Goal: Information Seeking & Learning: Learn about a topic

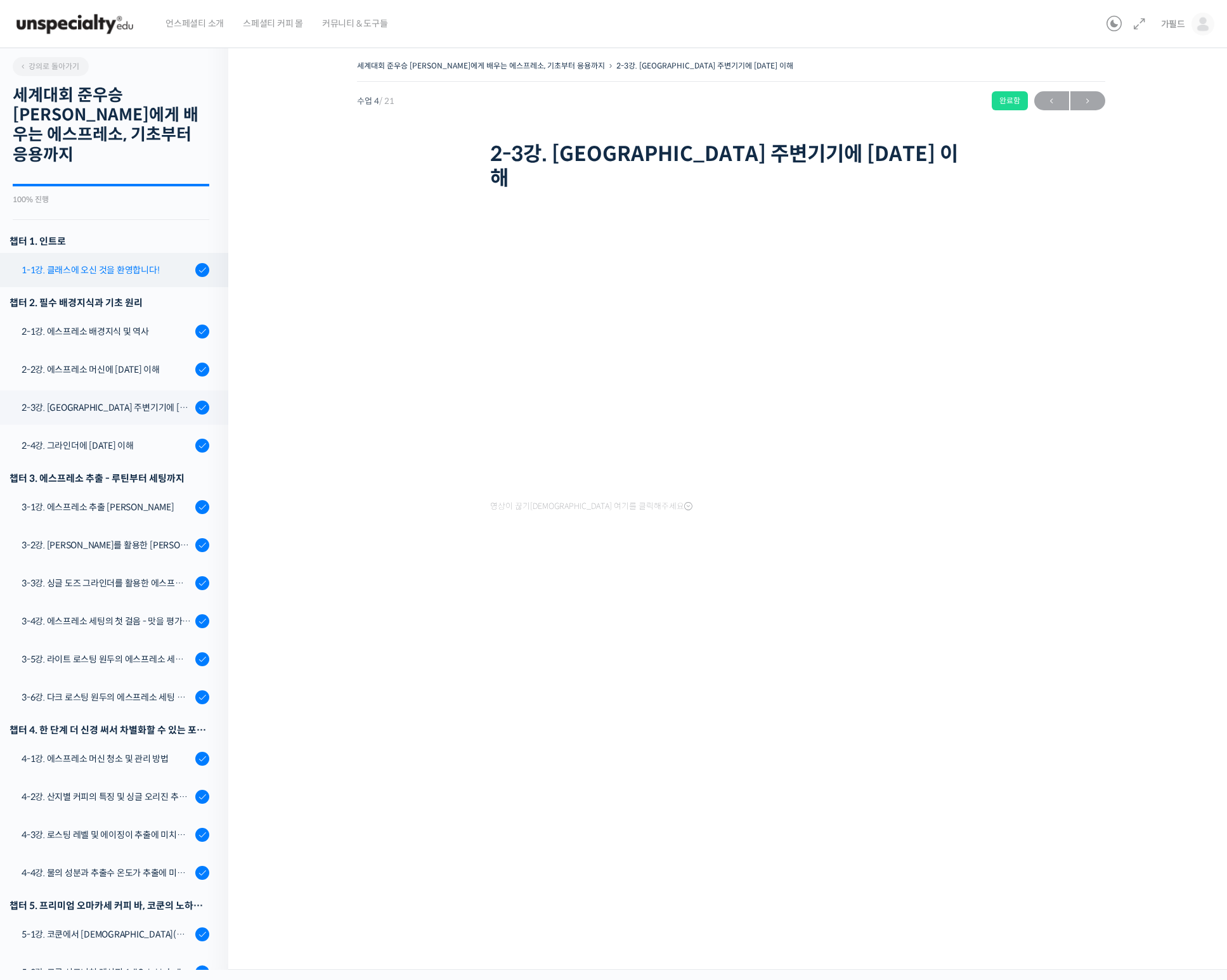
scroll to position [186, 0]
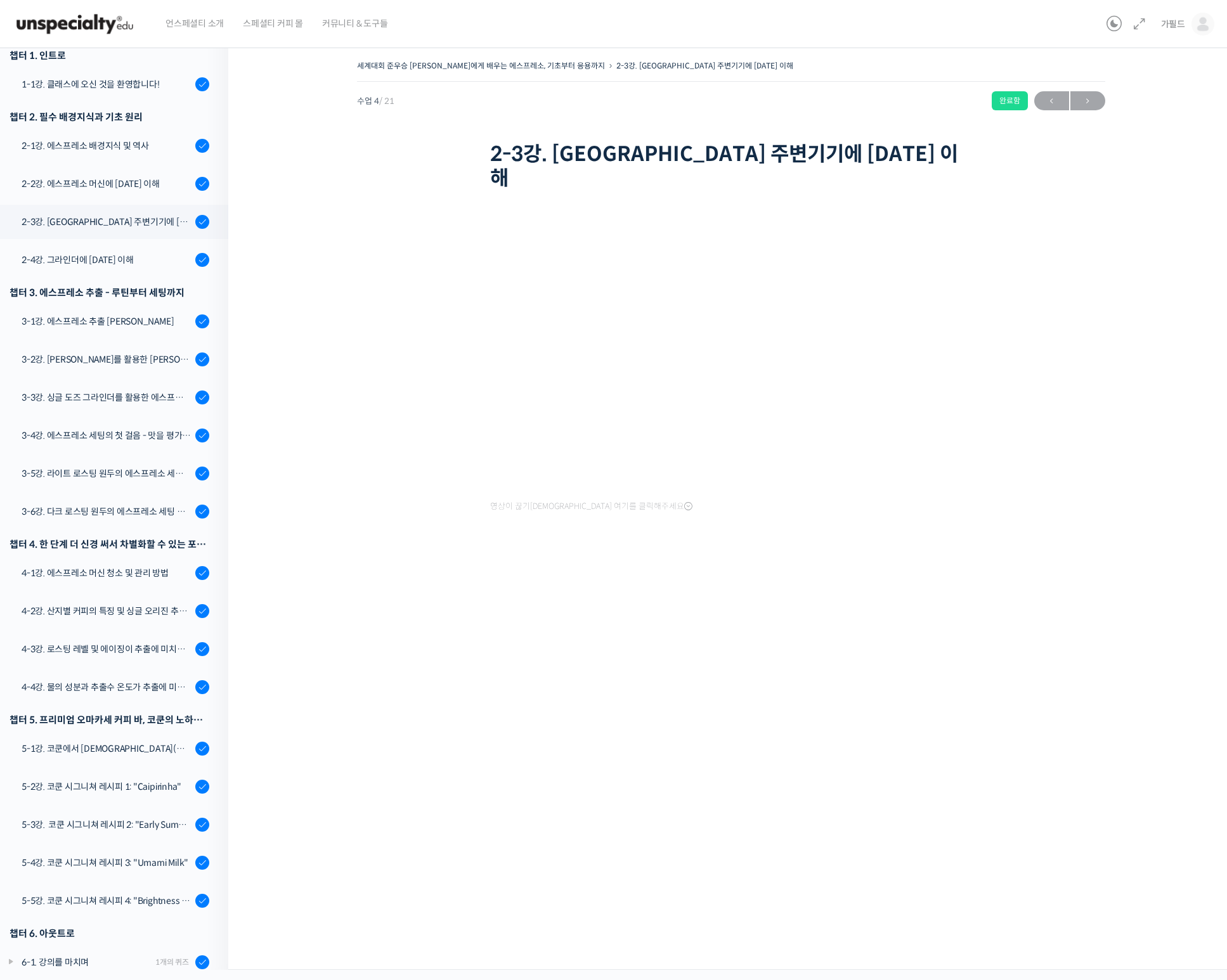
click at [48, 24] on img at bounding box center [75, 24] width 124 height 38
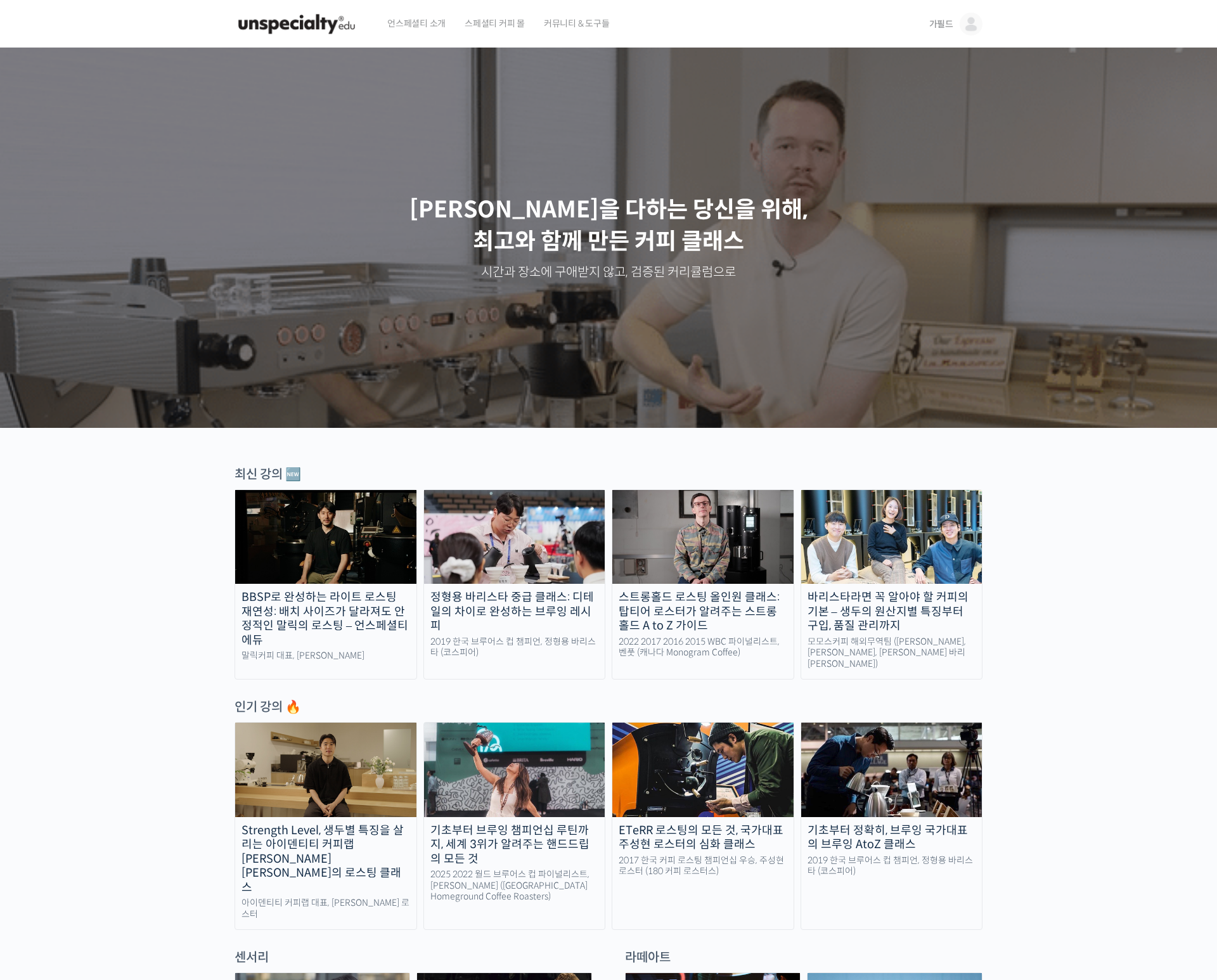
click at [947, 25] on span "가필드" at bounding box center [941, 24] width 24 height 12
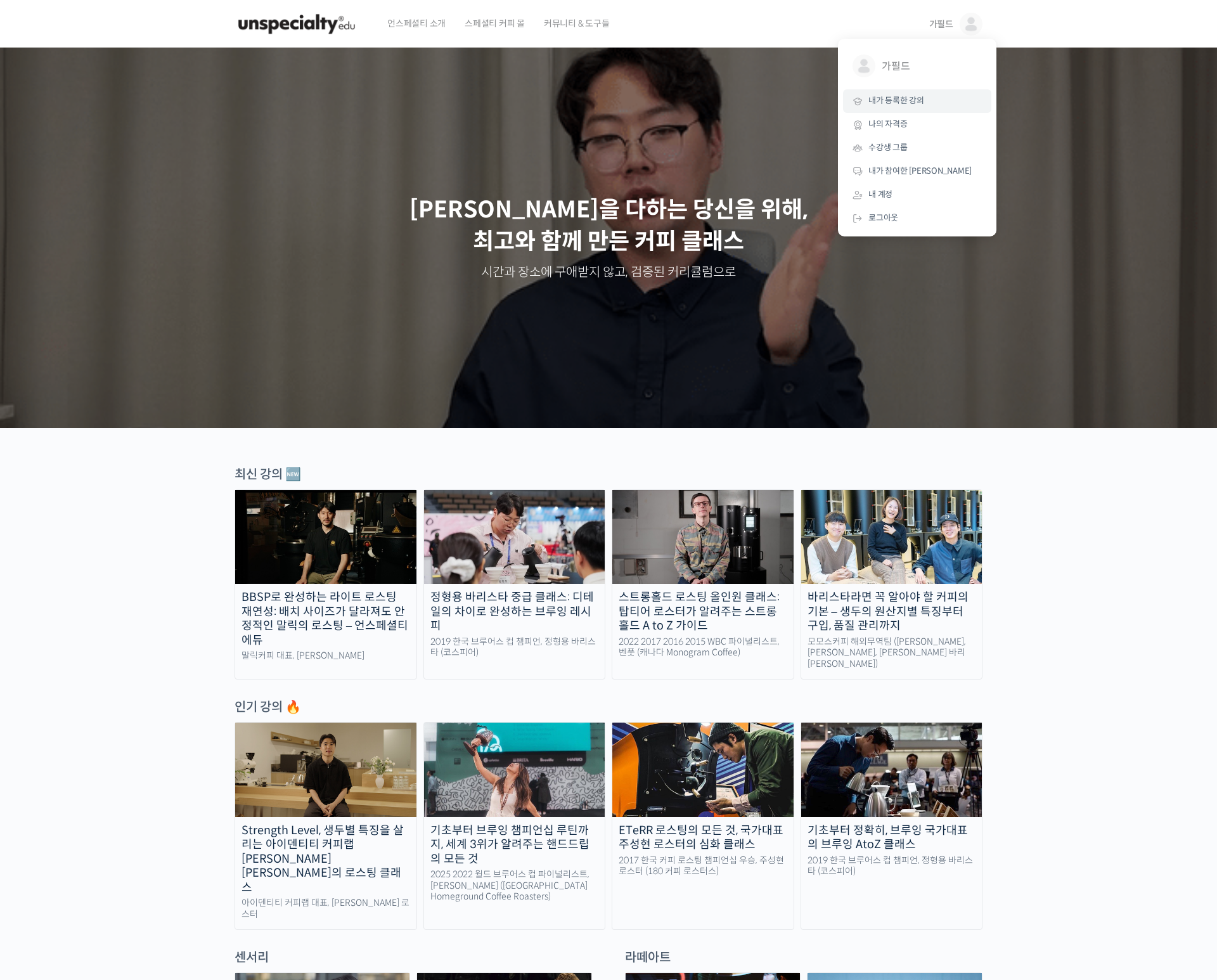
click at [896, 103] on span "내가 등록한 강의" at bounding box center [896, 100] width 56 height 11
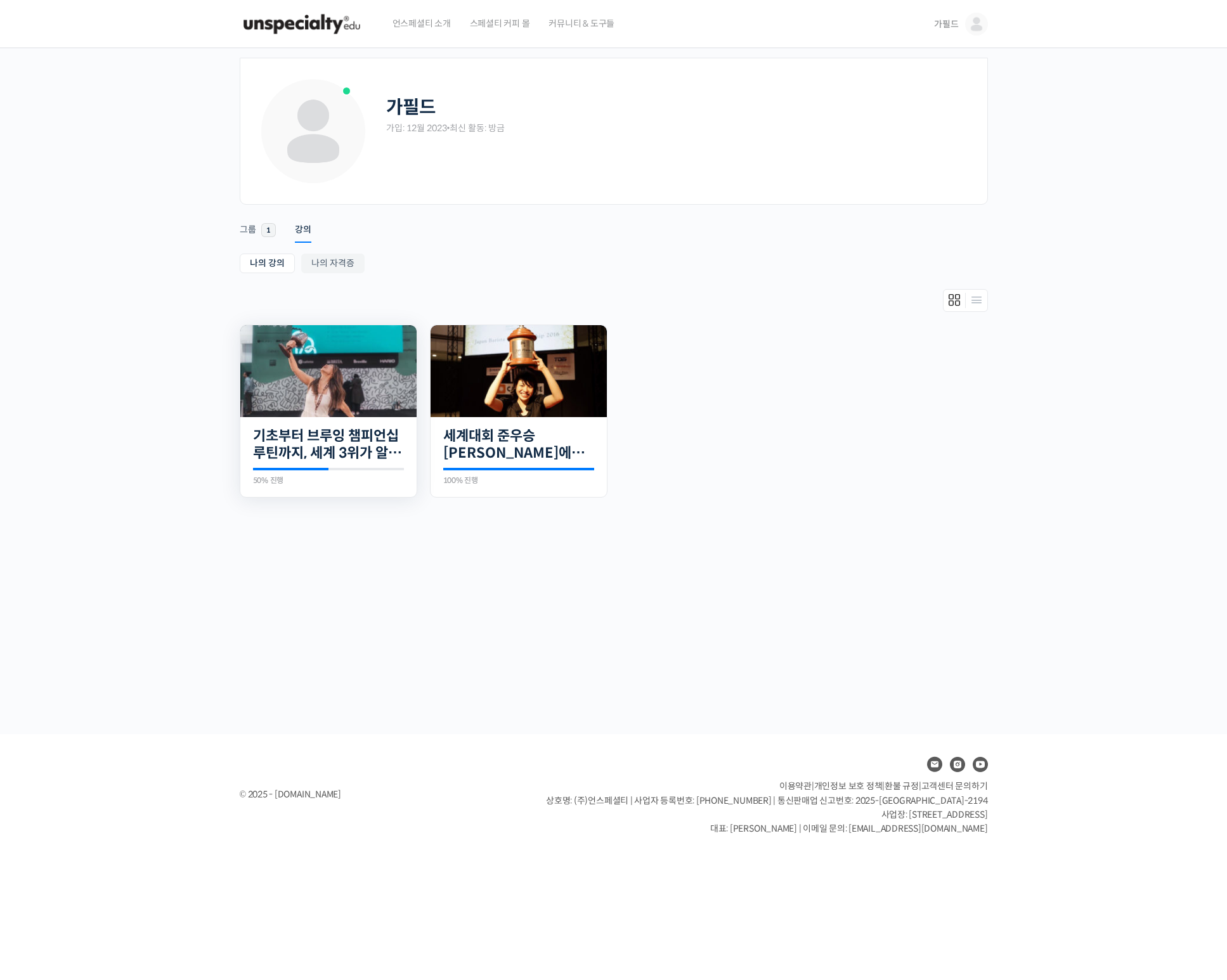
click at [332, 363] on img at bounding box center [328, 371] width 177 height 92
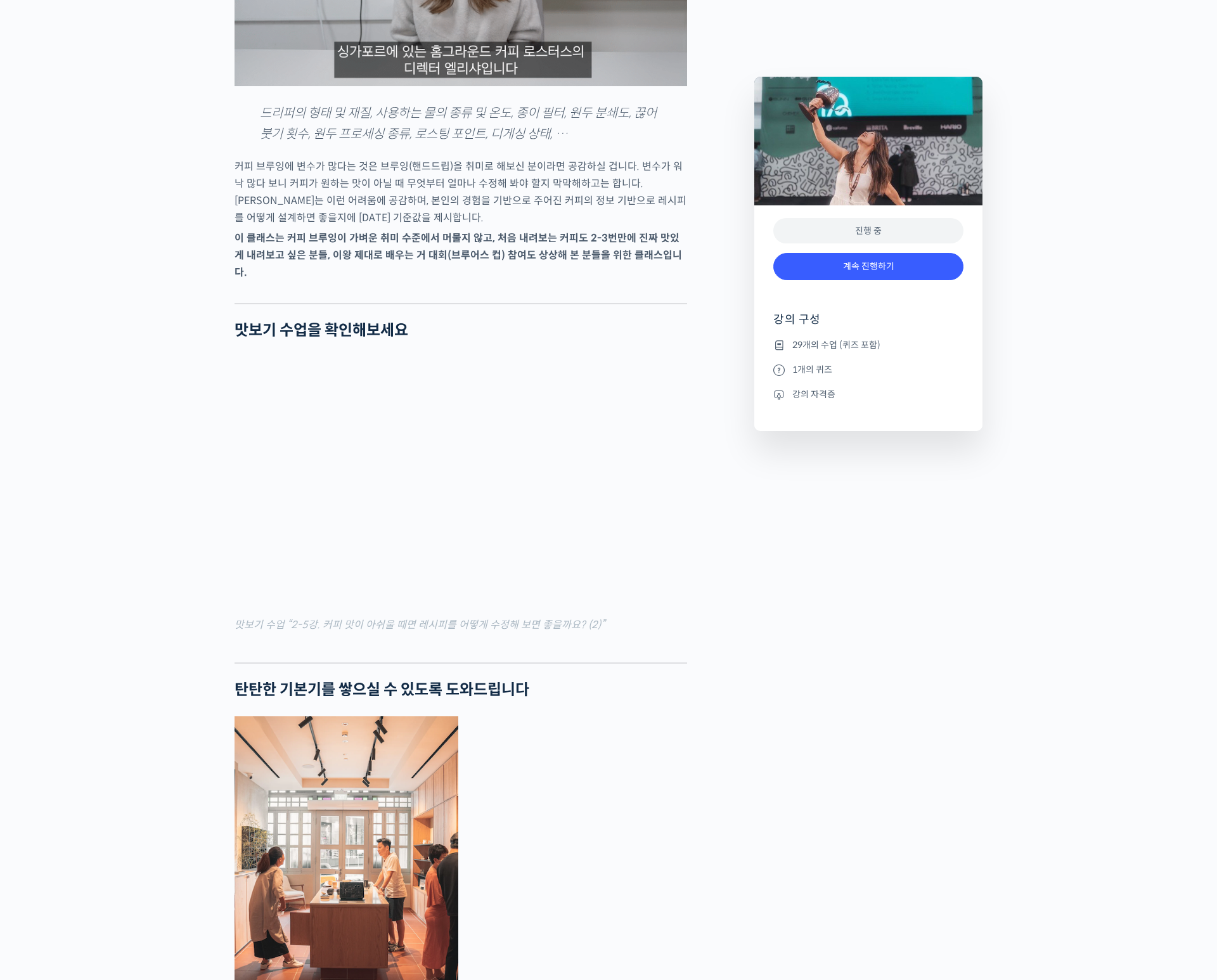
scroll to position [1584, 0]
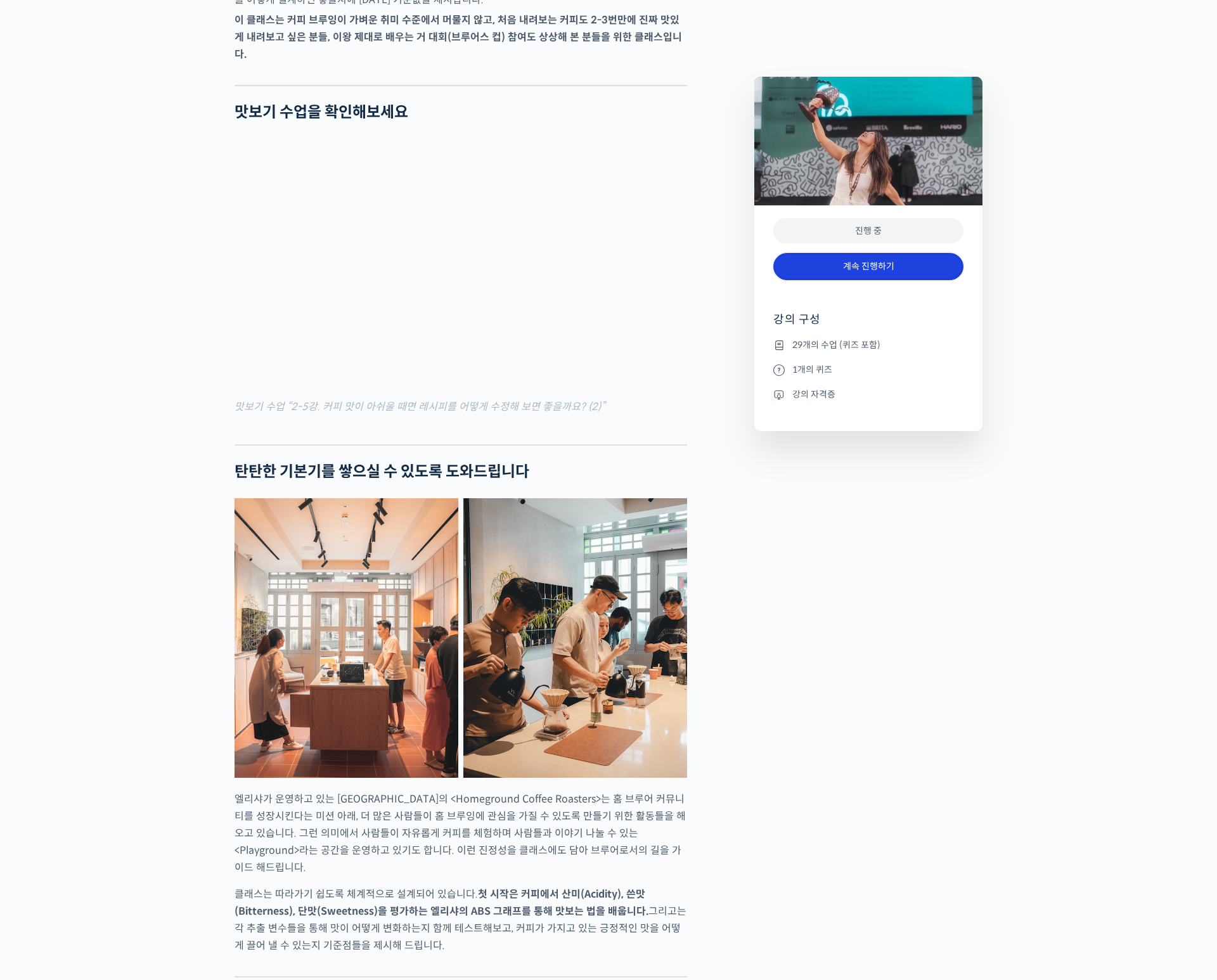
click at [823, 271] on link "계속 진행하기" at bounding box center [868, 266] width 190 height 27
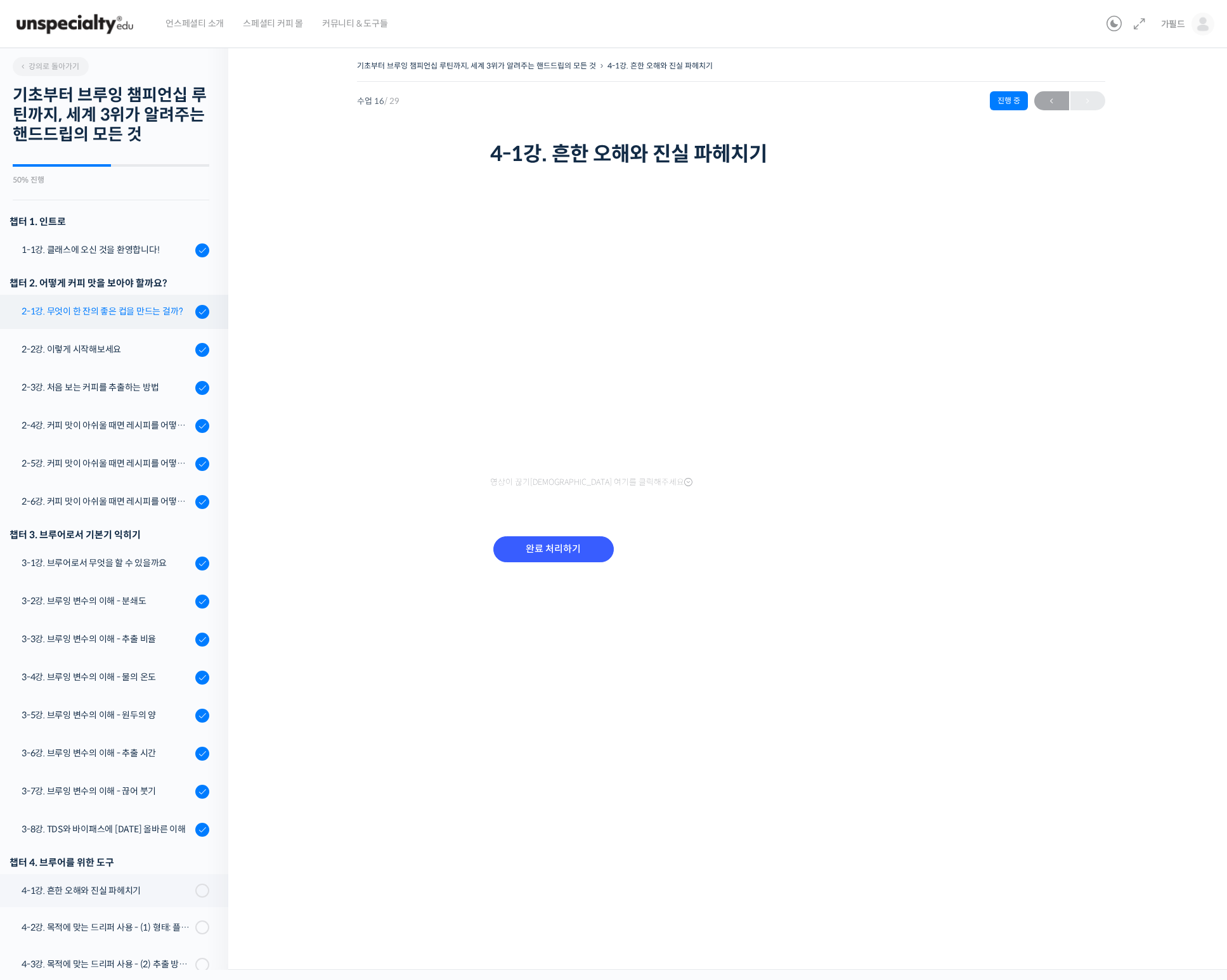
click at [94, 317] on div "2-1강. 무엇이 한 잔의 좋은 컵을 만드는 걸까?" at bounding box center [107, 311] width 170 height 14
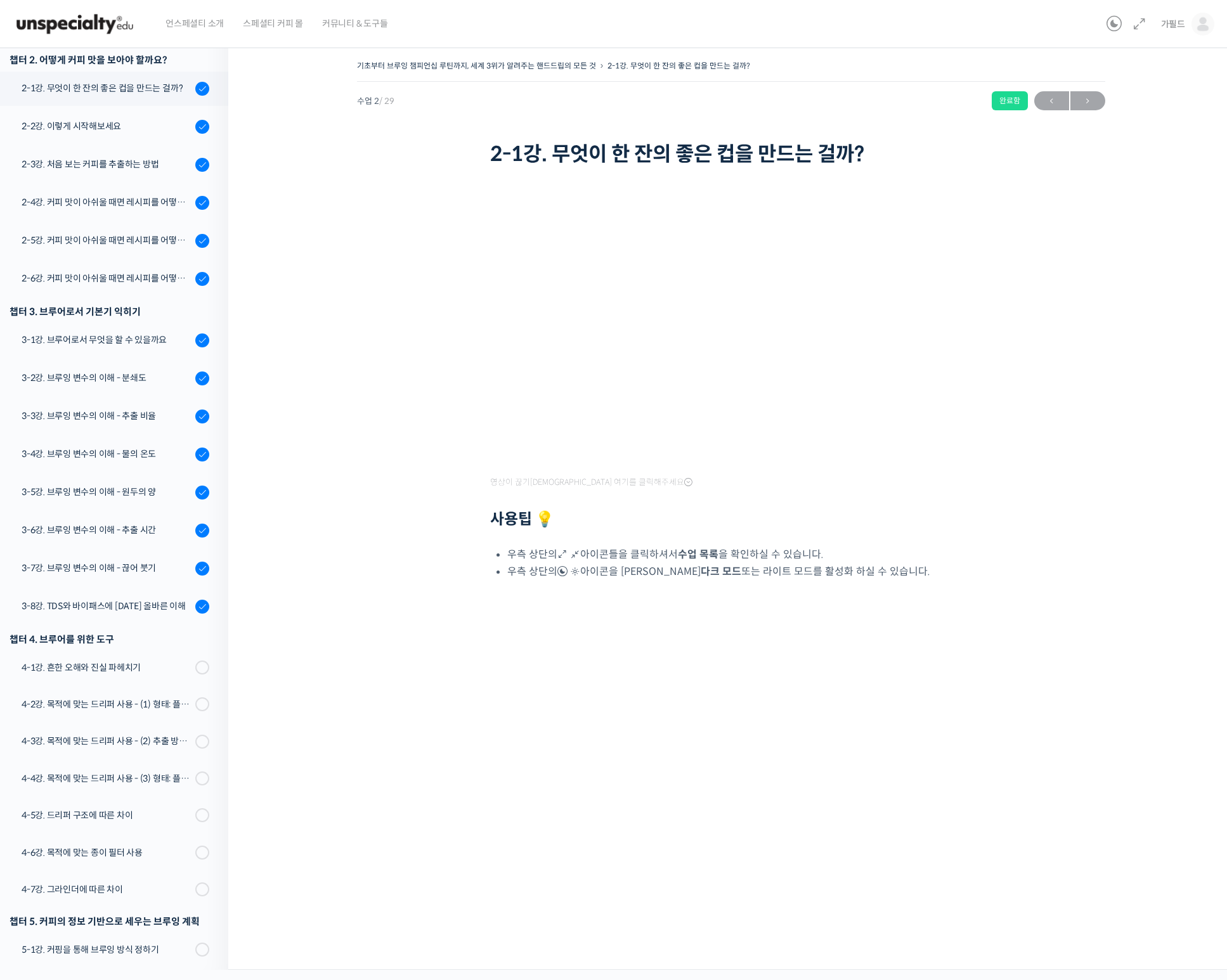
scroll to position [223, 0]
click at [151, 133] on div "2-2강. 이렇게 시작해보세요" at bounding box center [107, 126] width 170 height 14
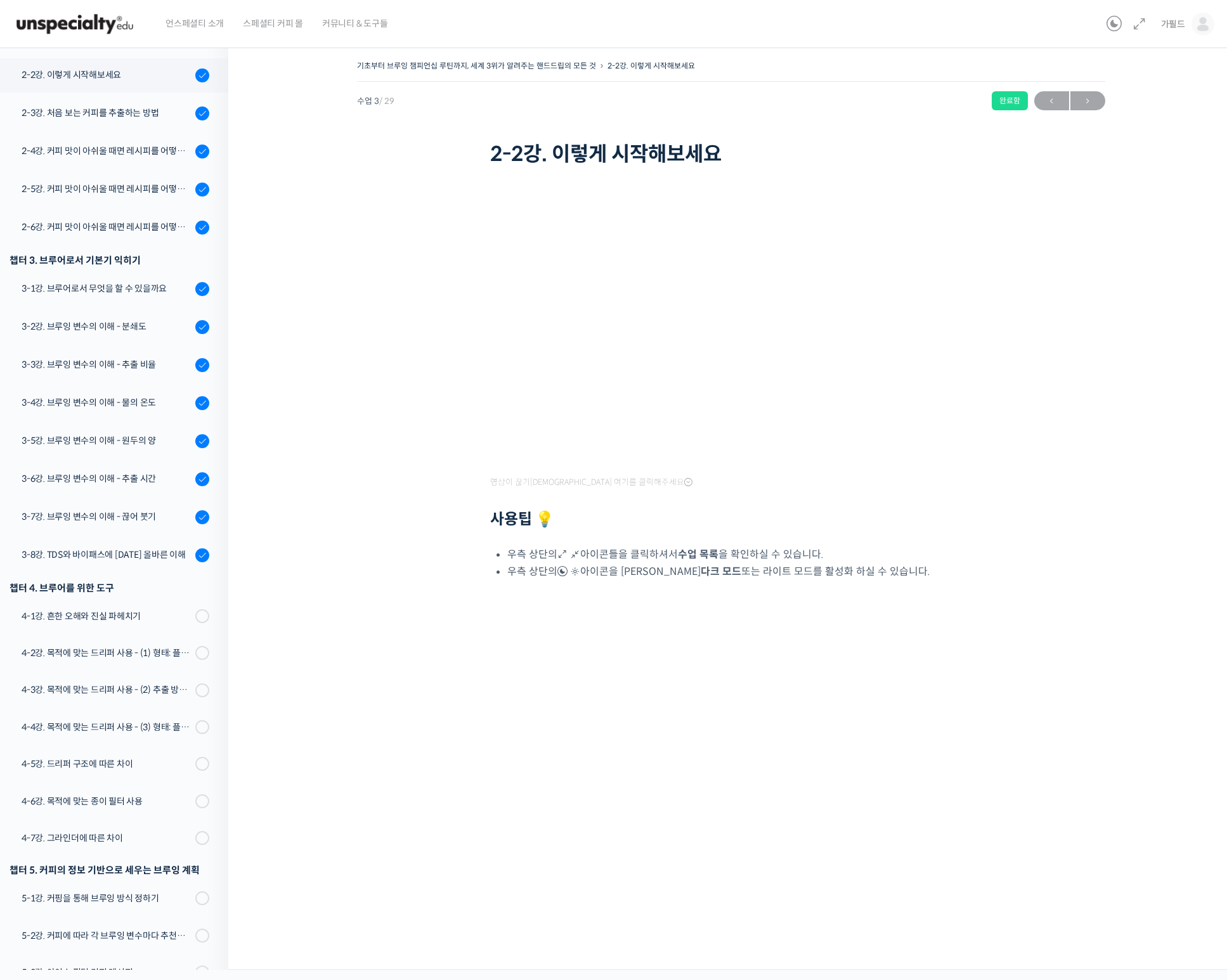
scroll to position [285, 0]
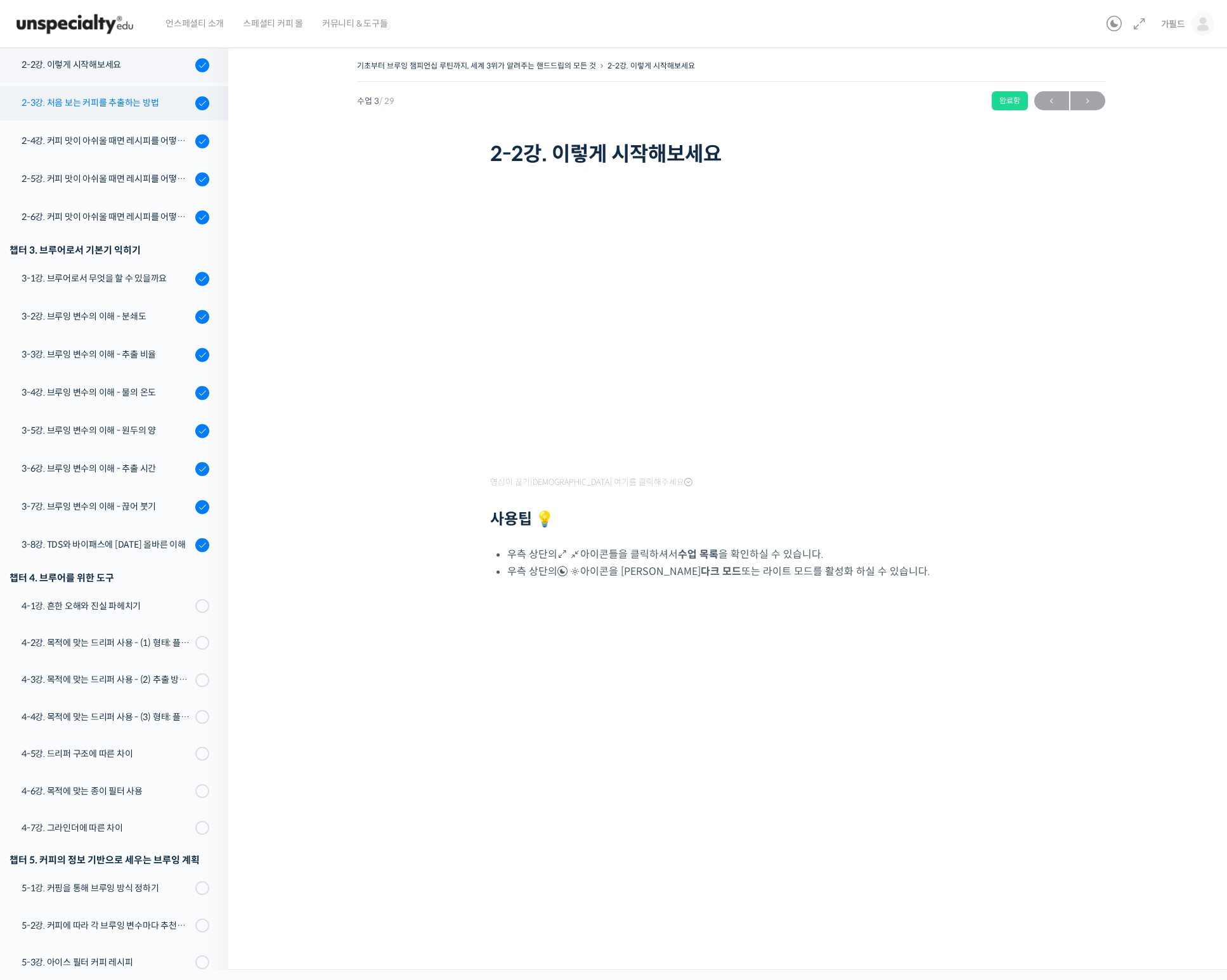
click at [115, 100] on div "2-3강. 처음 보는 커피를 추출하는 방법" at bounding box center [107, 103] width 170 height 14
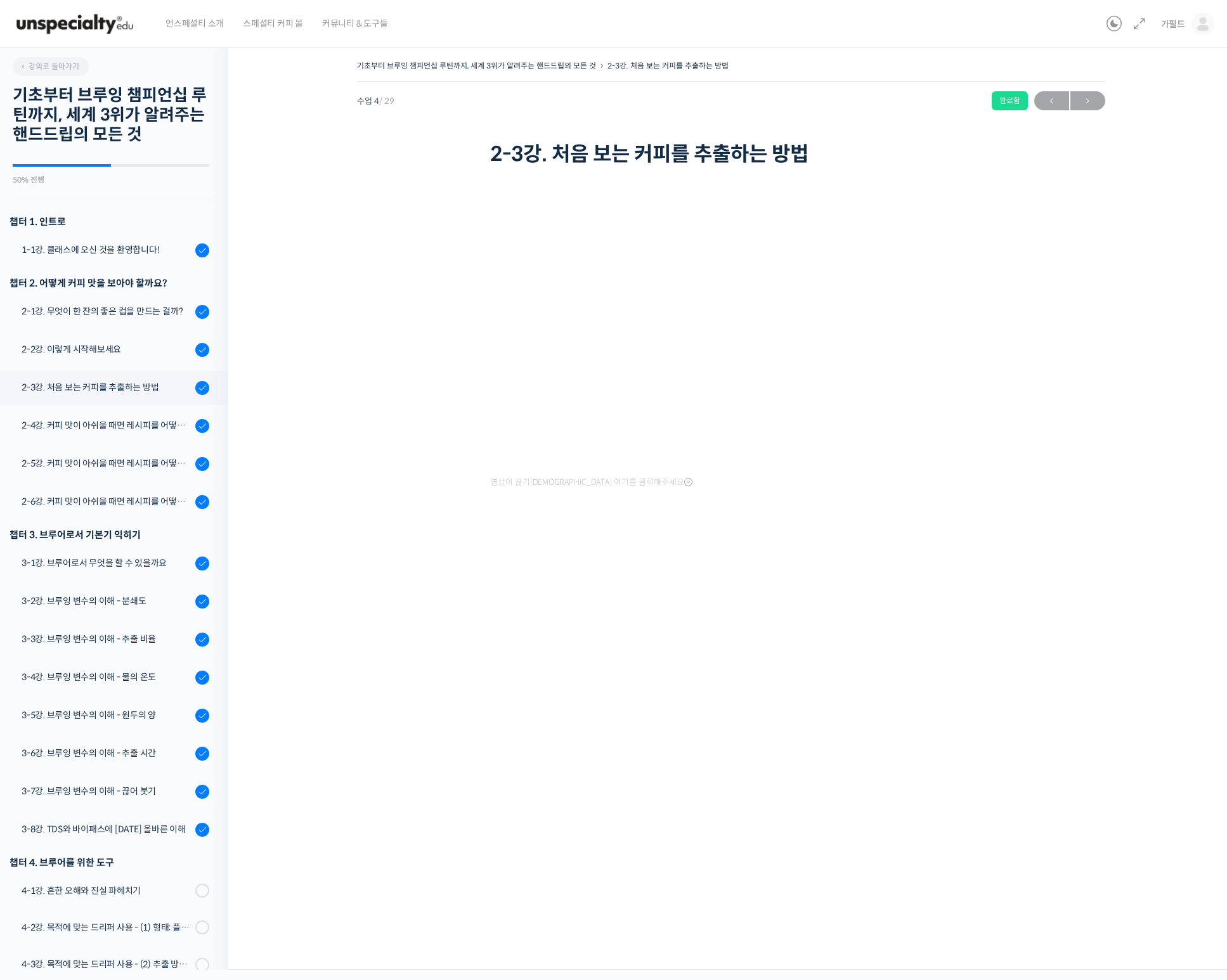
scroll to position [323, 0]
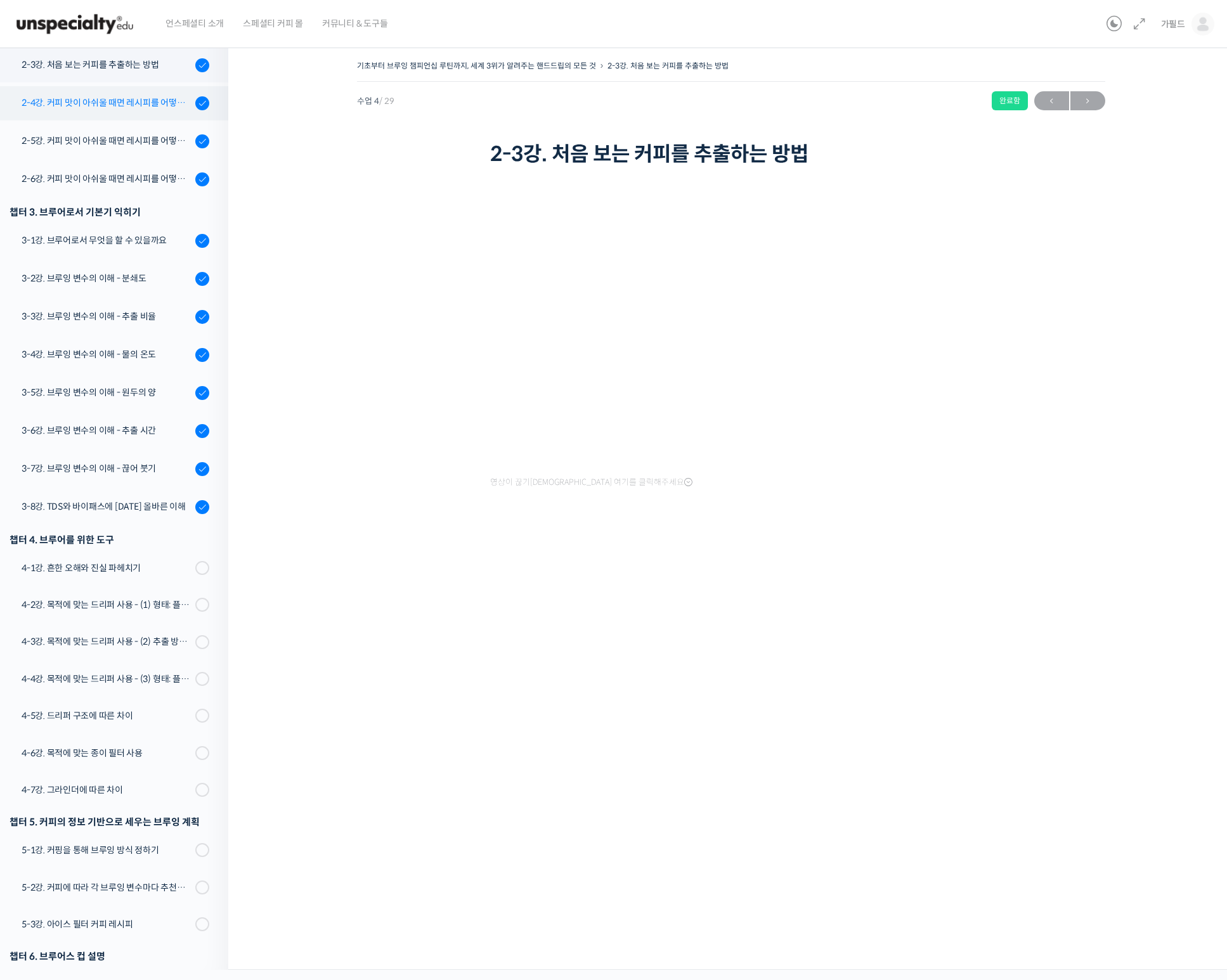
click at [117, 99] on div "2-4강. 커피 맛이 아쉬울 때면 레시피를 어떻게 수정해 보면 좋을까요? (1)" at bounding box center [107, 103] width 170 height 14
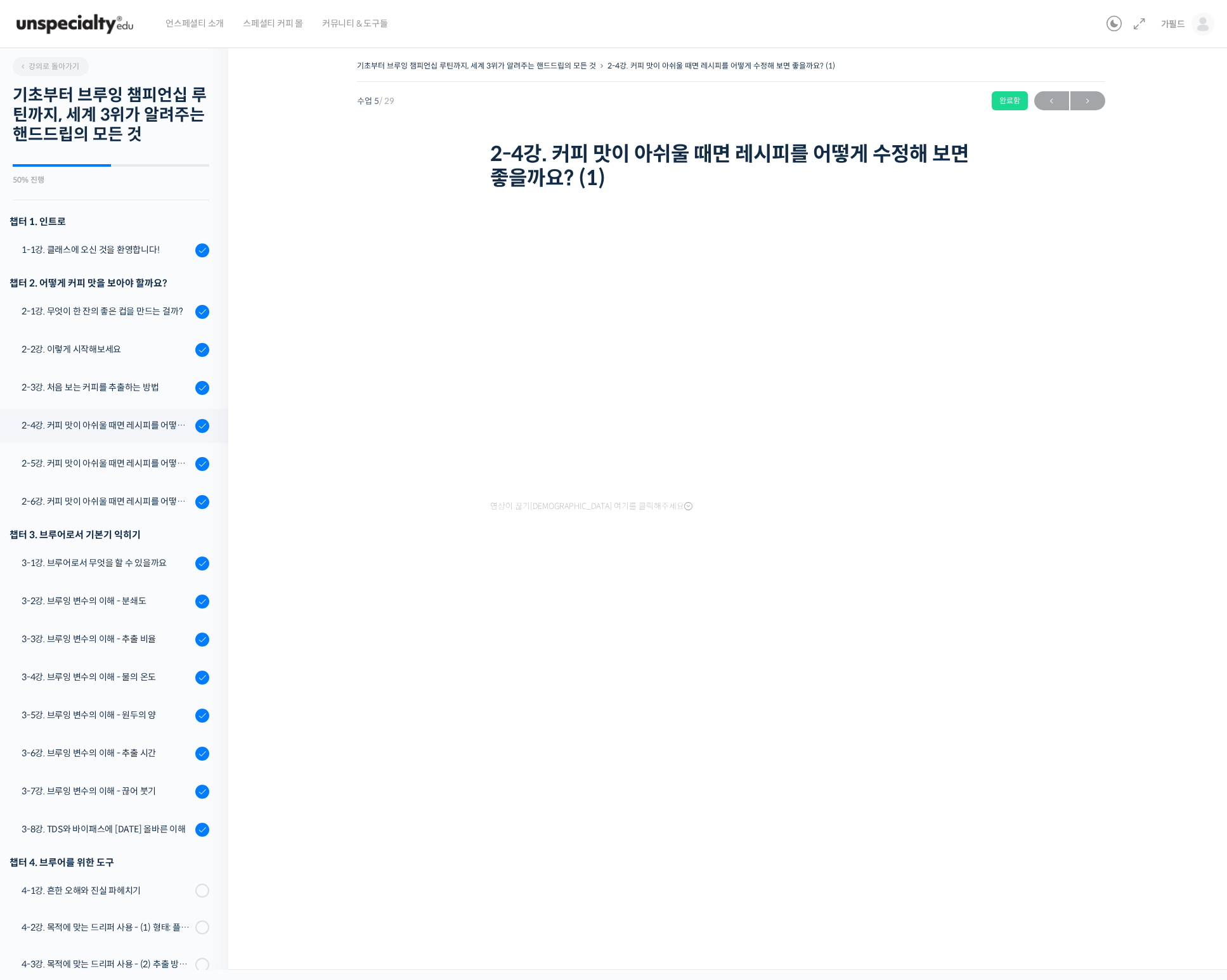
click at [927, 505] on div "영상이 끊기[DEMOGRAPHIC_DATA] 여기를 클릭해주세요" at bounding box center [731, 368] width 482 height 296
click at [415, 708] on div "기초부터 브루잉 챔피언십 루틴까지, 세계 3위가 알려주는 핸드드립의 모든 것 2-4강. 커피 맛이 아쉬울 때면 레시피를 어떻게 수정해 보면 좋…" at bounding box center [730, 504] width 1004 height 932
